Goal: Task Accomplishment & Management: Manage account settings

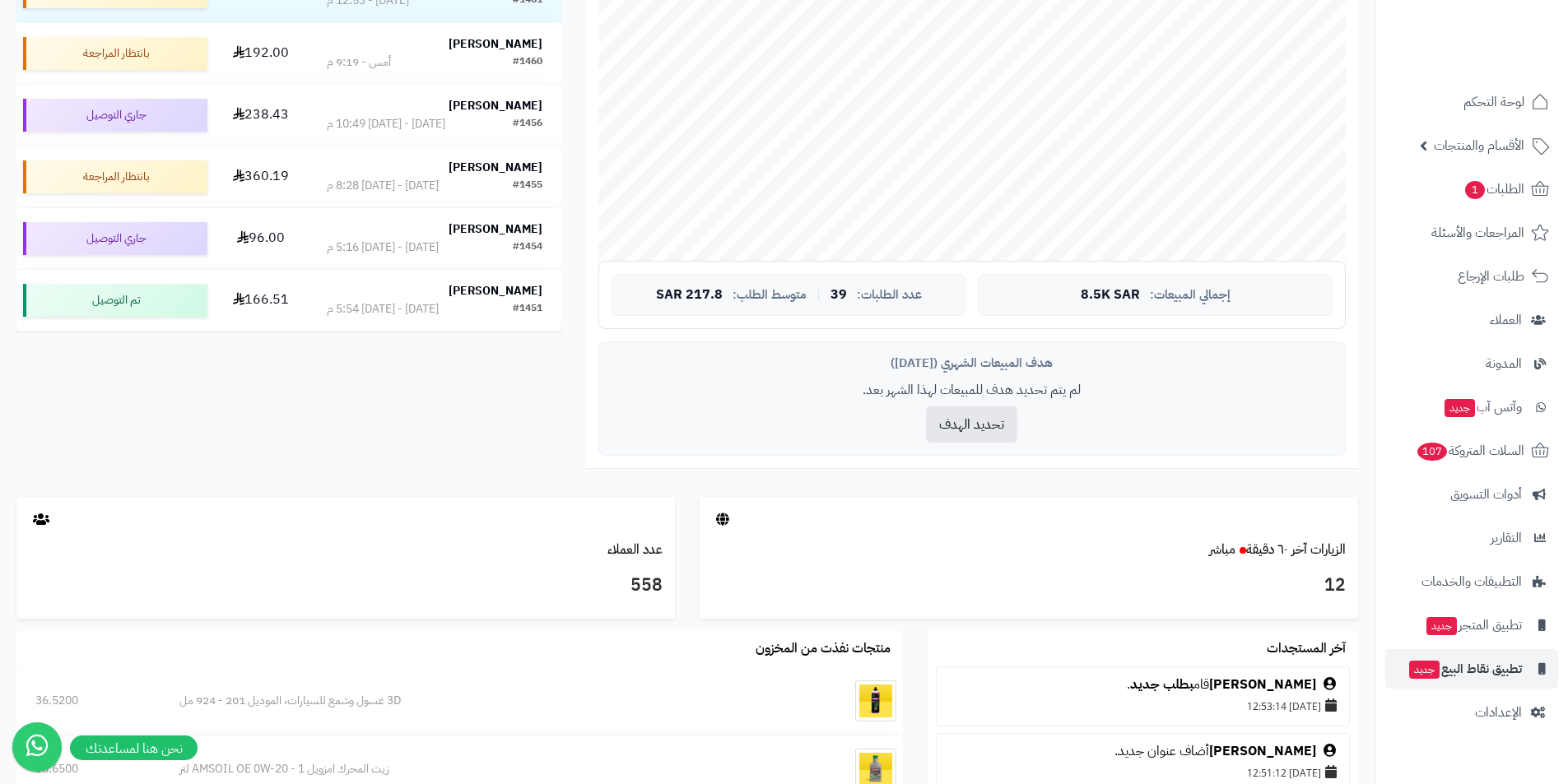
scroll to position [762, 0]
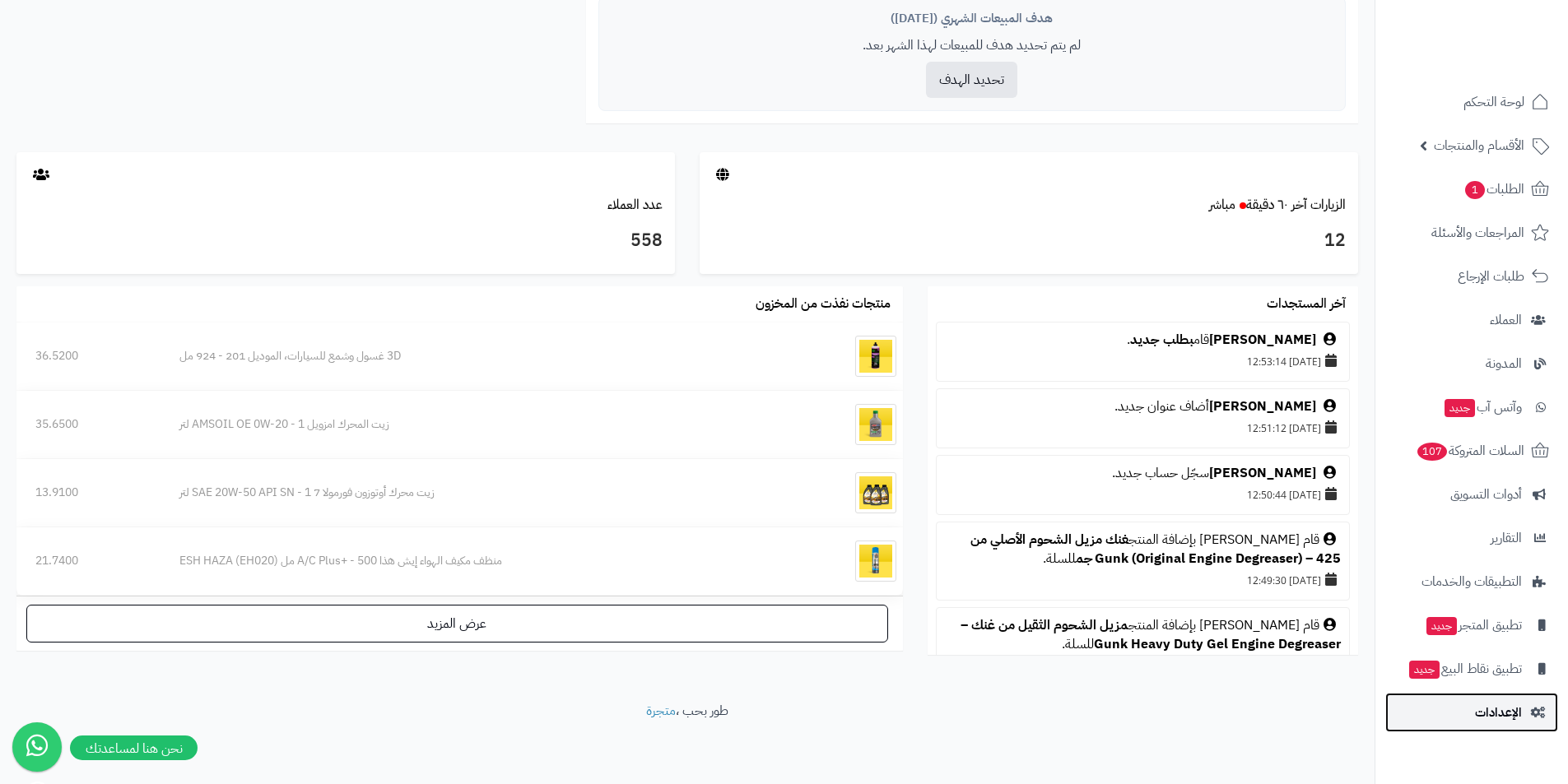
click at [777, 705] on span "الإعدادات" at bounding box center [1498, 712] width 47 height 23
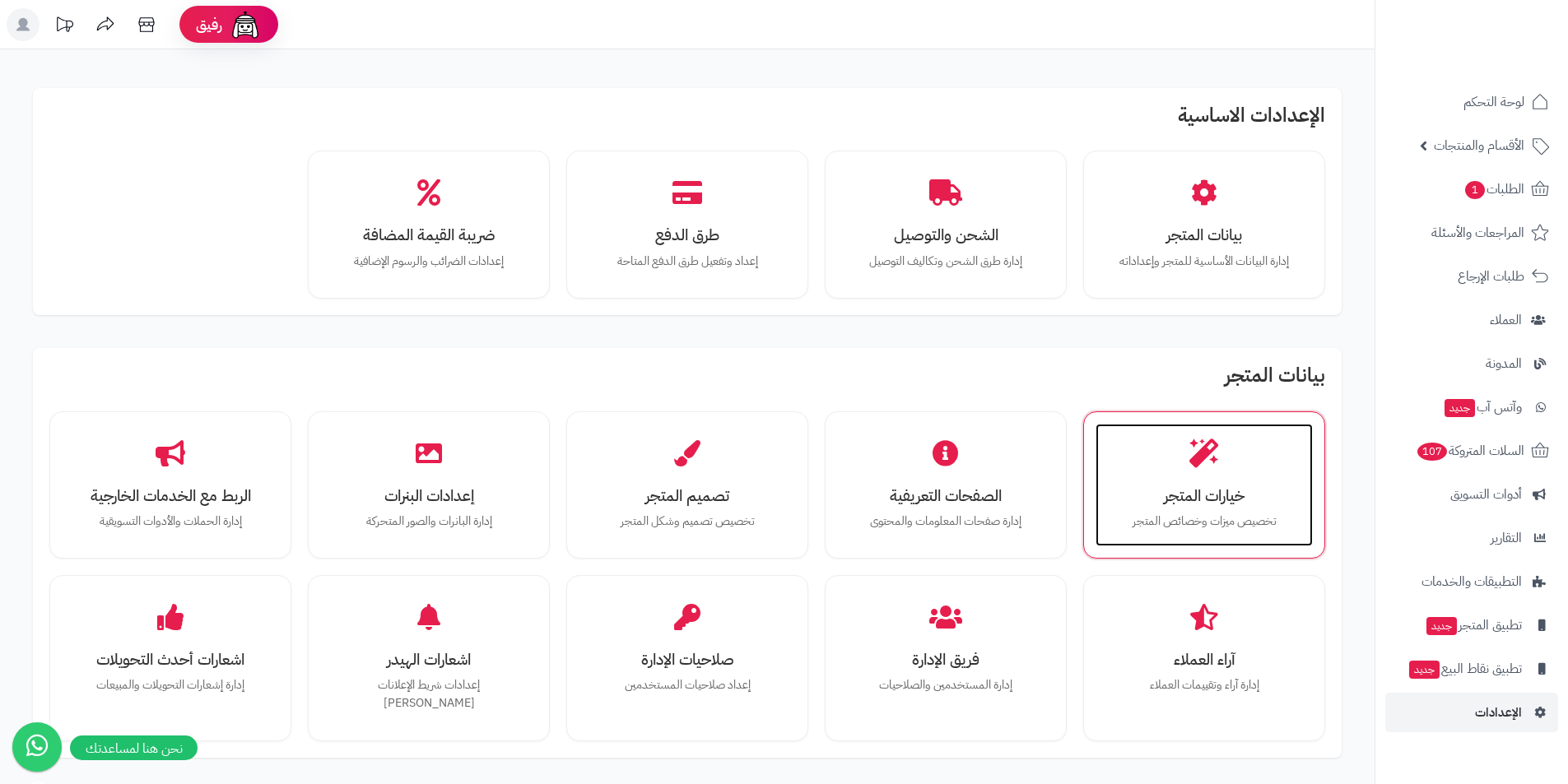
click at [1222, 495] on h3 "خيارات المتجر" at bounding box center [1204, 495] width 185 height 17
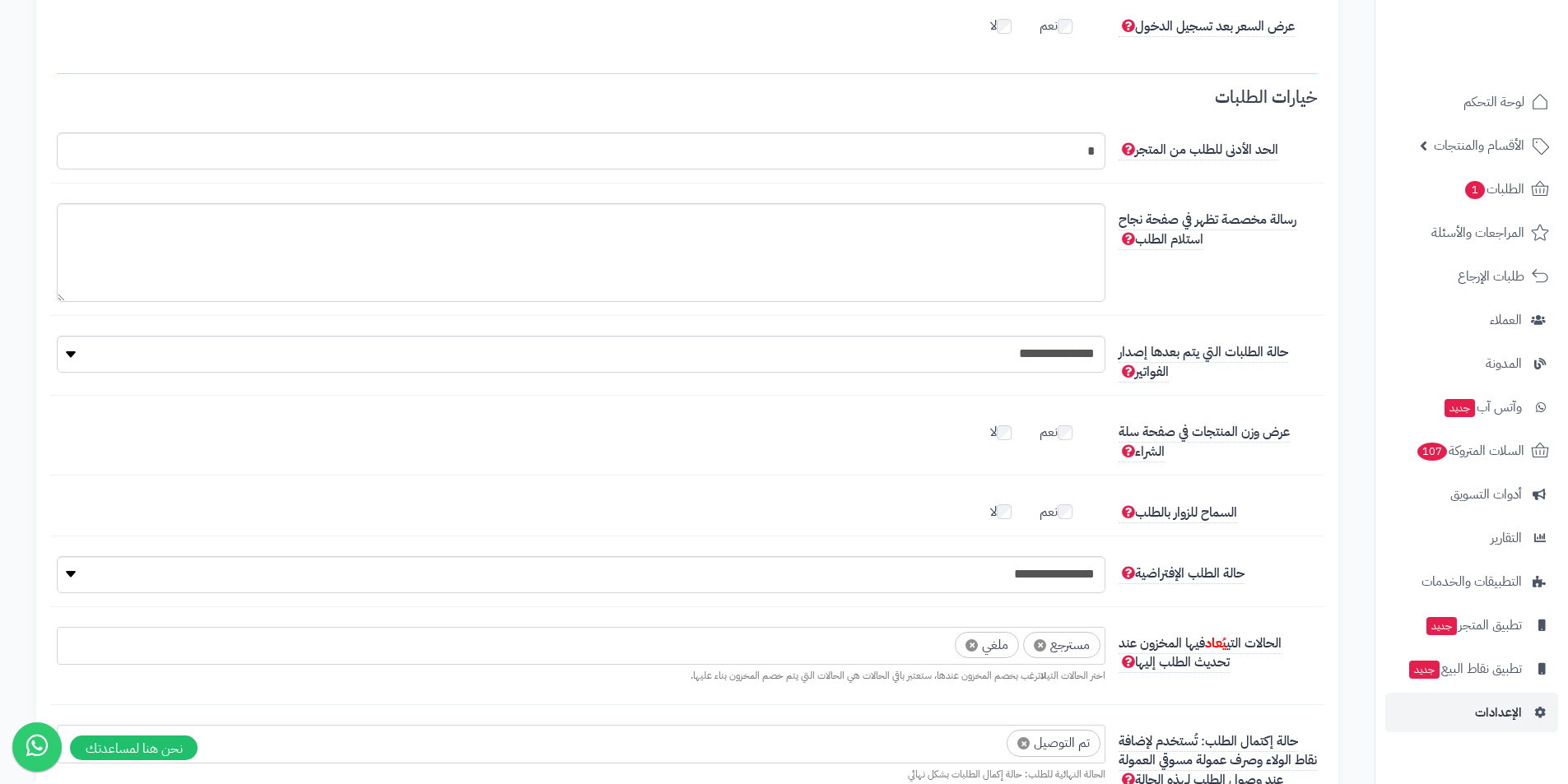
scroll to position [2881, 0]
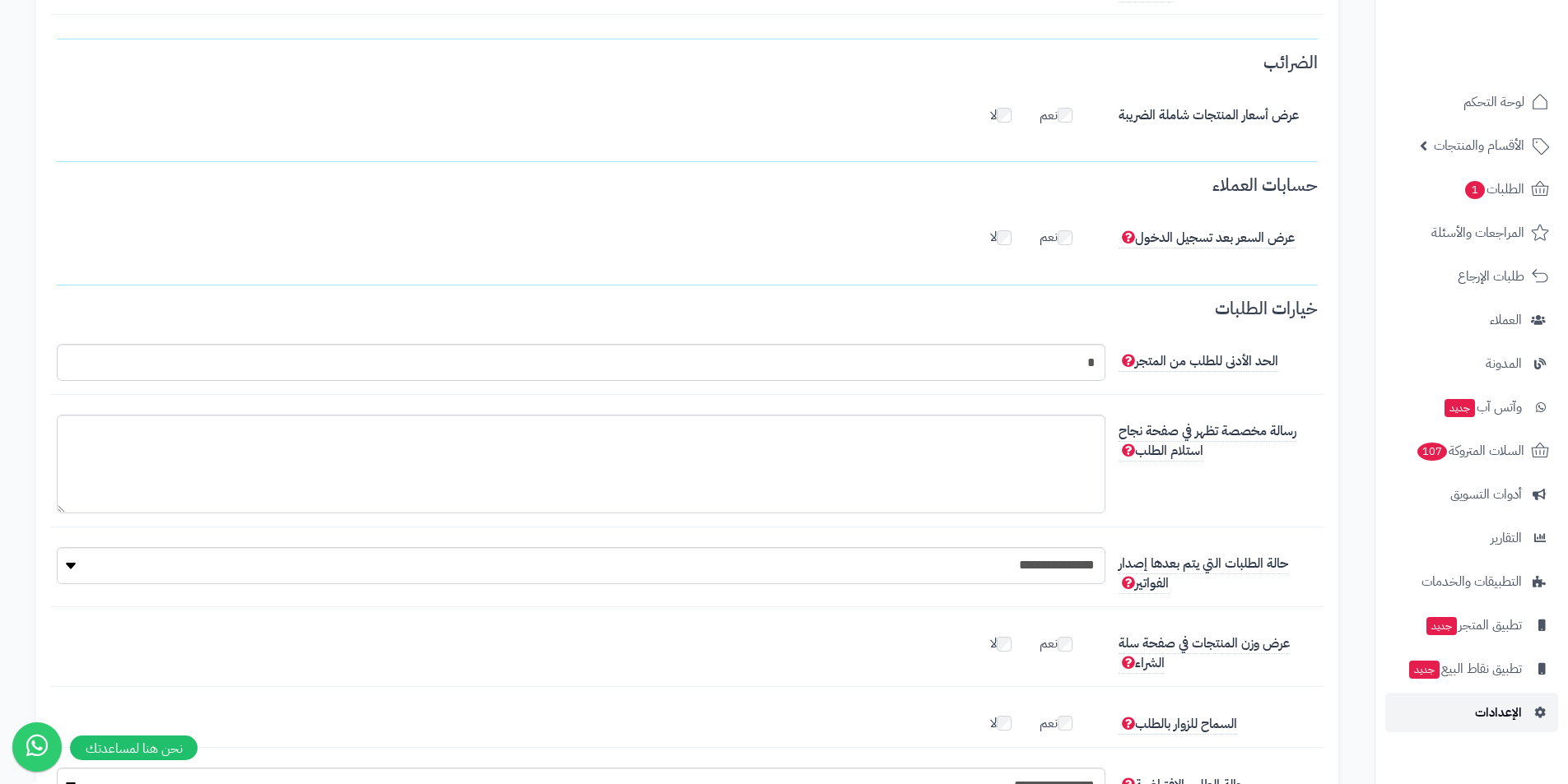
click at [1465, 709] on link "الإعدادات" at bounding box center [1471, 713] width 173 height 40
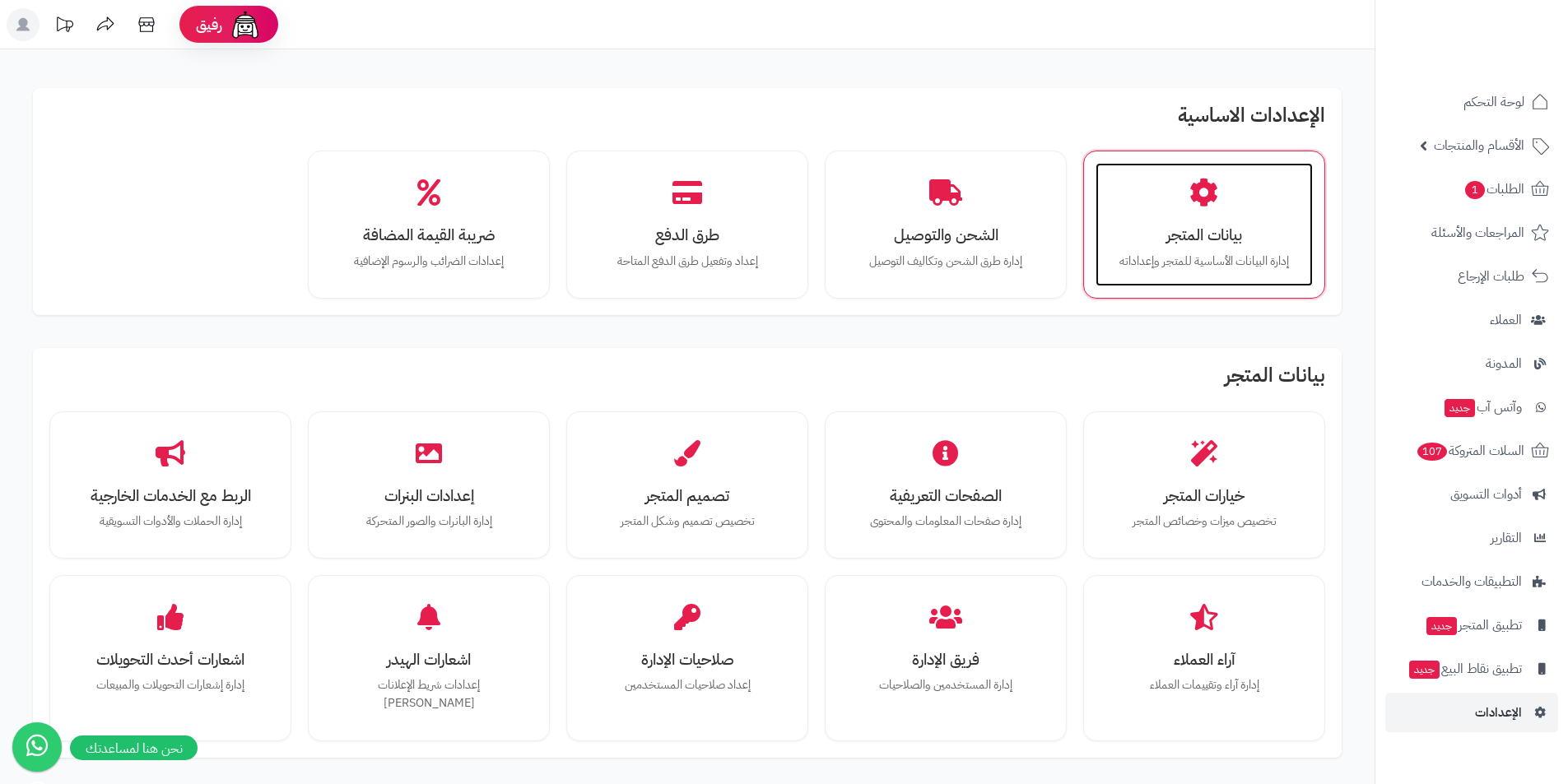
drag, startPoint x: 1245, startPoint y: 240, endPoint x: 1246, endPoint y: 285, distance: 45.0
click at [1244, 240] on h3 "بيانات المتجر" at bounding box center [1204, 234] width 185 height 17
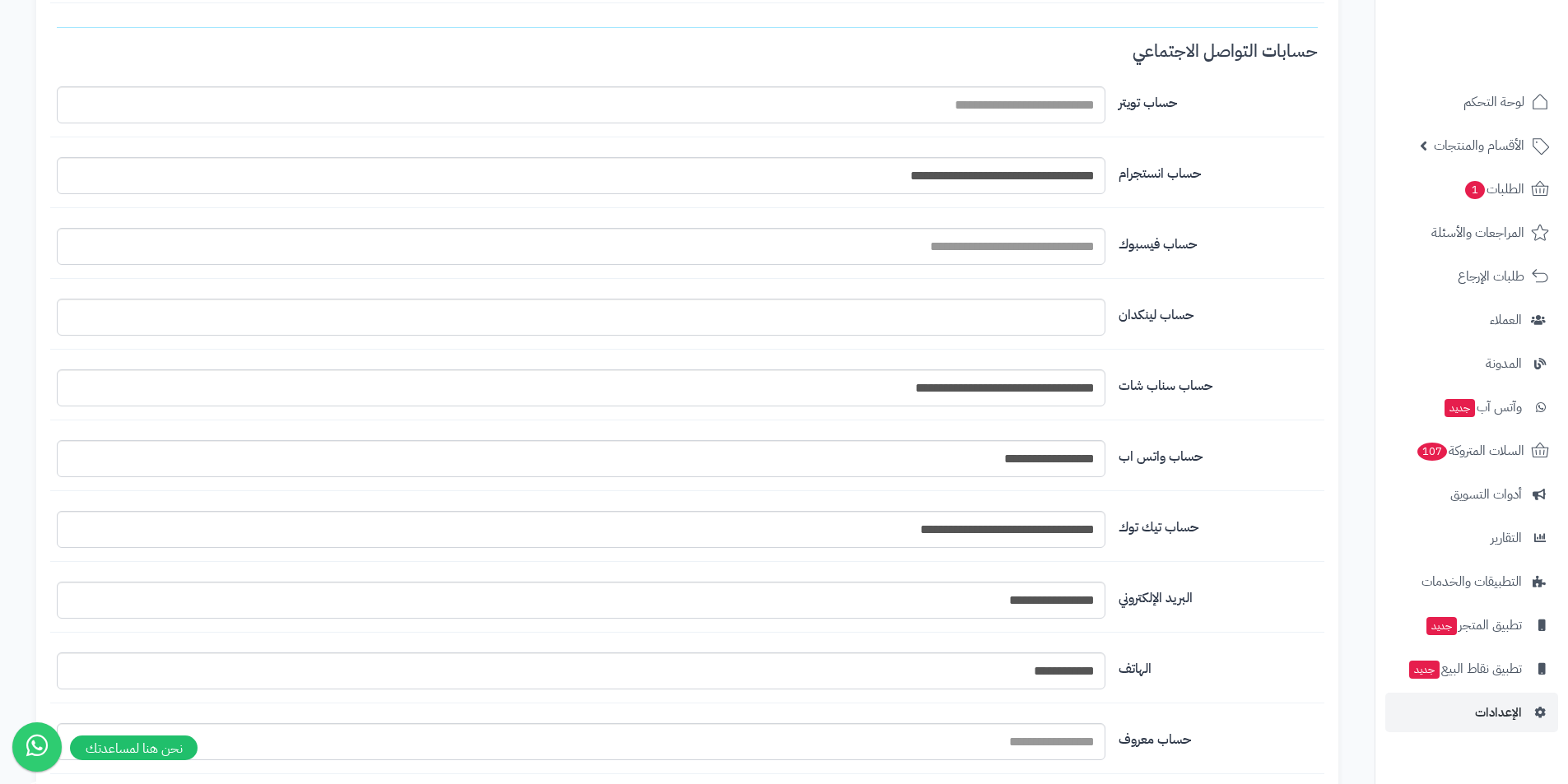
scroll to position [1480, 0]
